Goal: Task Accomplishment & Management: Manage account settings

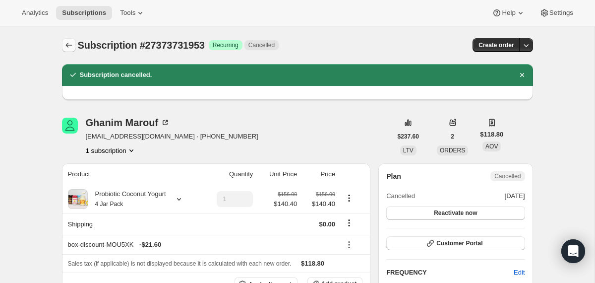
click at [70, 44] on icon "Subscriptions" at bounding box center [69, 45] width 10 height 10
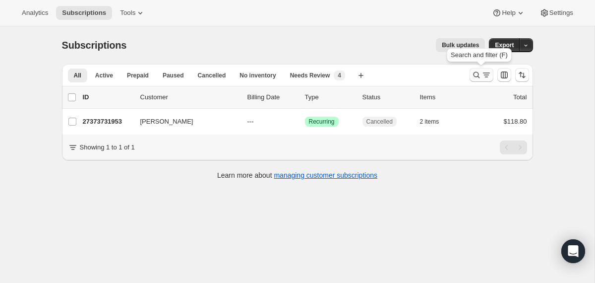
click at [474, 79] on icon "Search and filter results" at bounding box center [476, 75] width 10 height 10
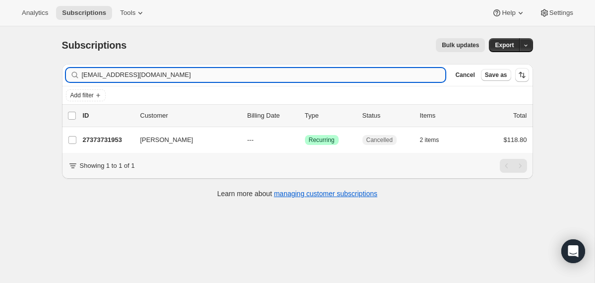
click at [339, 74] on input "[EMAIL_ADDRESS][DOMAIN_NAME]" at bounding box center [264, 75] width 364 height 14
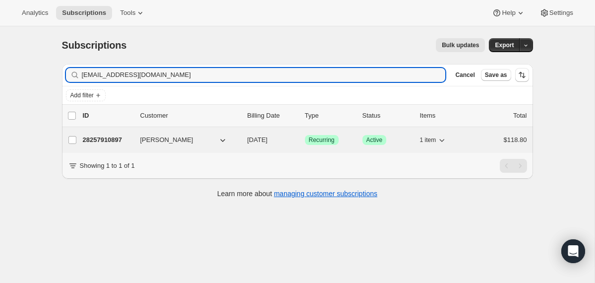
type input "[EMAIL_ADDRESS][DOMAIN_NAME]"
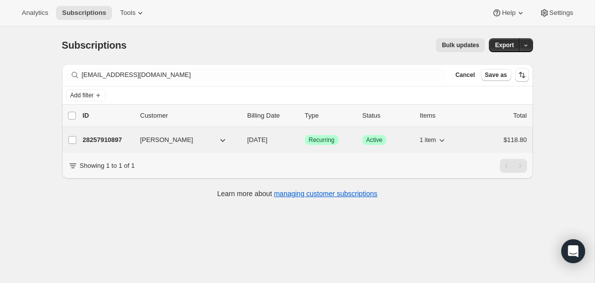
click at [241, 142] on div "28257910897 [PERSON_NAME] [DATE] Success Recurring Success Active 1 item $118.80" at bounding box center [305, 140] width 444 height 14
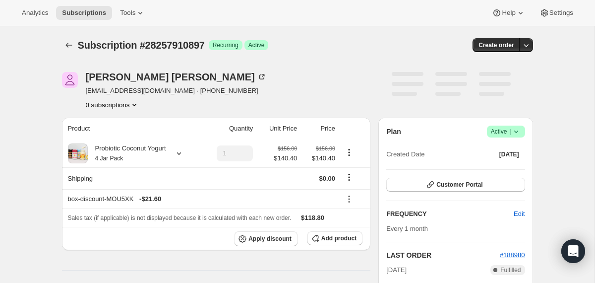
click at [518, 130] on icon at bounding box center [516, 131] width 10 height 10
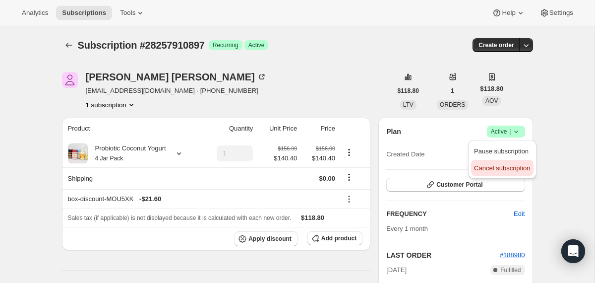
click at [499, 170] on span "Cancel subscription" at bounding box center [502, 167] width 56 height 7
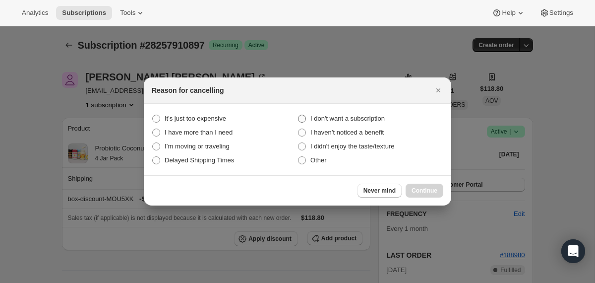
click at [358, 119] on span "I don't want a subscription" at bounding box center [347, 118] width 74 height 7
click at [298, 115] on subscription "I don't want a subscription" at bounding box center [298, 115] width 0 height 0
radio subscription "true"
click at [431, 191] on span "Continue" at bounding box center [424, 190] width 26 height 8
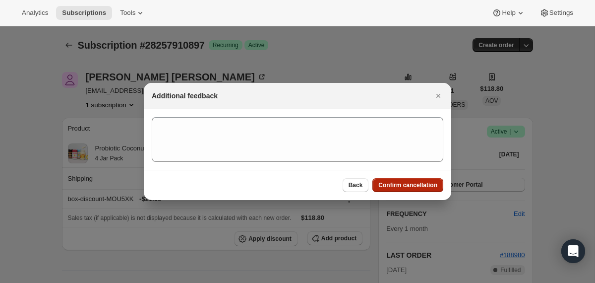
click at [420, 179] on button "Confirm cancellation" at bounding box center [407, 185] width 71 height 14
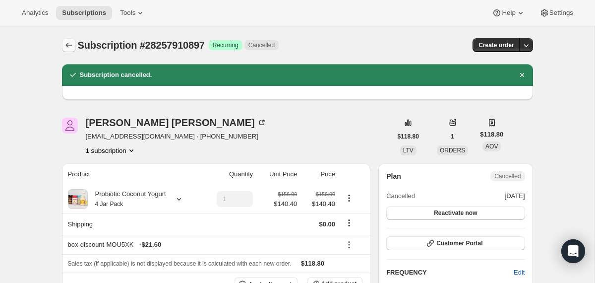
click at [64, 48] on icon "Subscriptions" at bounding box center [69, 45] width 10 height 10
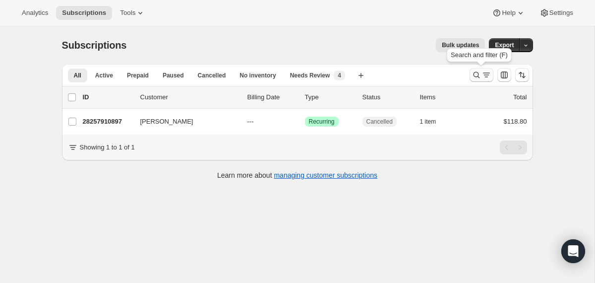
click at [482, 73] on icon "Search and filter results" at bounding box center [486, 75] width 10 height 10
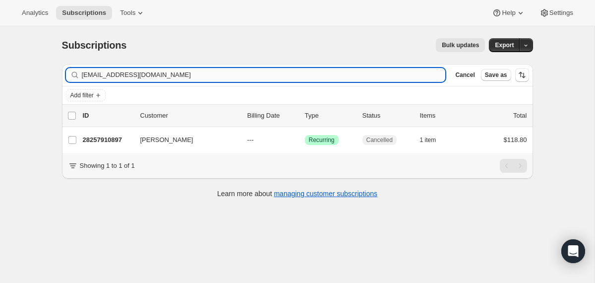
click at [388, 71] on input "[EMAIL_ADDRESS][DOMAIN_NAME]" at bounding box center [264, 75] width 364 height 14
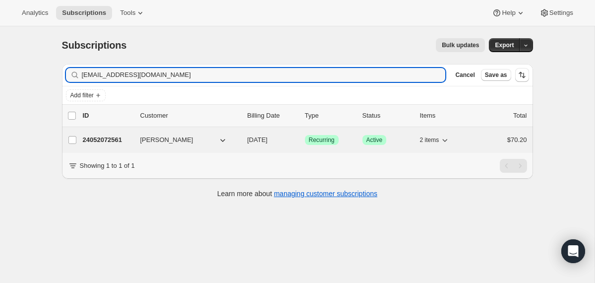
type input "[EMAIL_ADDRESS][DOMAIN_NAME]"
click at [245, 138] on div "24052072561 [PERSON_NAME] [DATE] Success Recurring Success Active 2 items $70.20" at bounding box center [305, 140] width 444 height 14
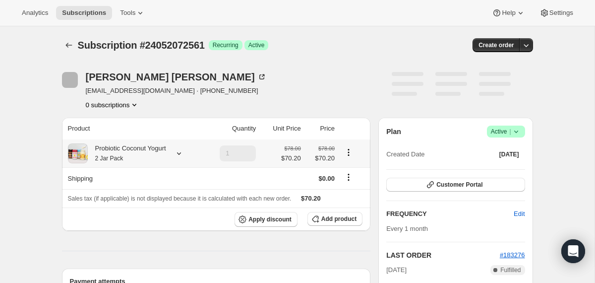
scroll to position [141, 0]
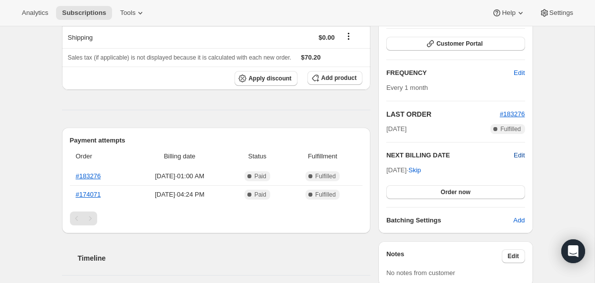
click at [517, 152] on span "Edit" at bounding box center [519, 155] width 11 height 10
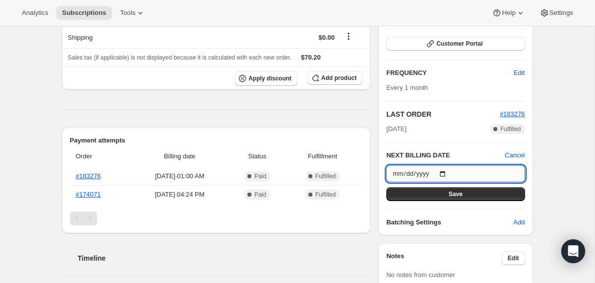
click at [447, 171] on input "[DATE]" at bounding box center [455, 173] width 138 height 17
type input "[DATE]"
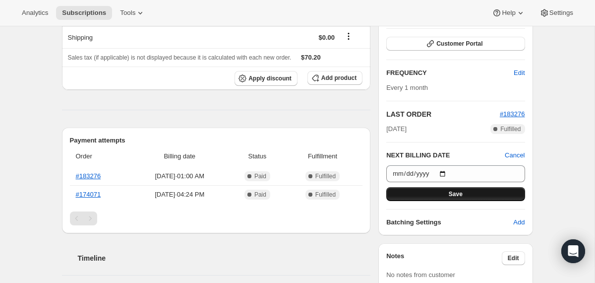
click at [453, 195] on span "Save" at bounding box center [456, 194] width 14 height 8
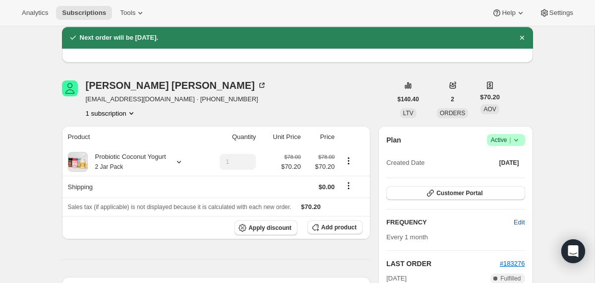
scroll to position [0, 0]
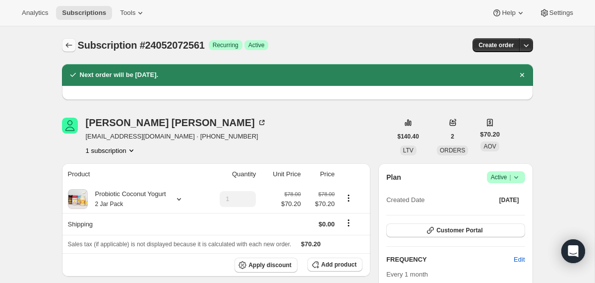
click at [65, 47] on icon "Subscriptions" at bounding box center [69, 45] width 10 height 10
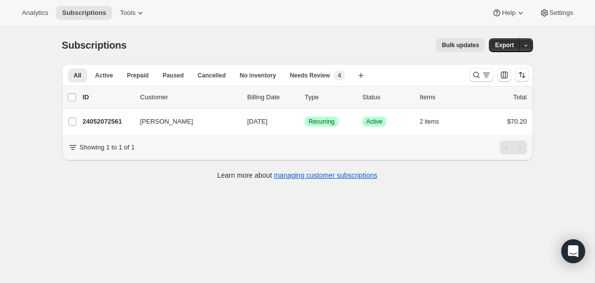
click at [474, 82] on div at bounding box center [499, 75] width 67 height 20
click at [474, 80] on button "Search and filter results" at bounding box center [482, 75] width 24 height 14
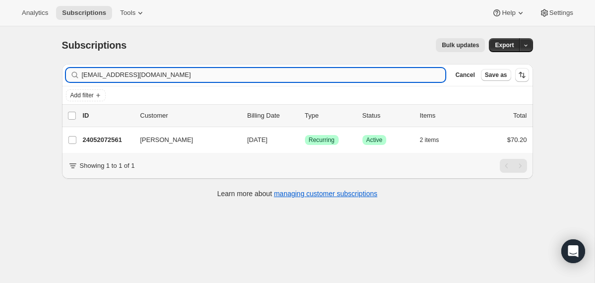
click at [264, 73] on input "[EMAIL_ADDRESS][DOMAIN_NAME]" at bounding box center [264, 75] width 364 height 14
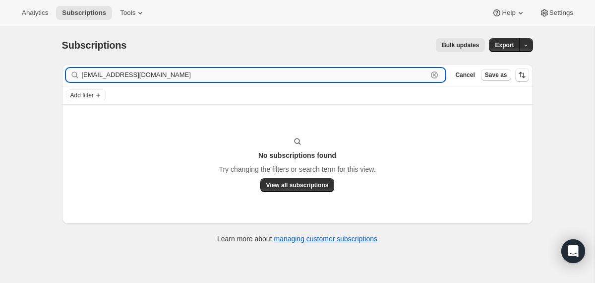
click at [137, 73] on input "[EMAIL_ADDRESS][DOMAIN_NAME]" at bounding box center [255, 75] width 346 height 14
paste input "[EMAIL_ADDRESS]"
type input "[EMAIL_ADDRESS][DOMAIN_NAME]"
